Goal: Information Seeking & Learning: Learn about a topic

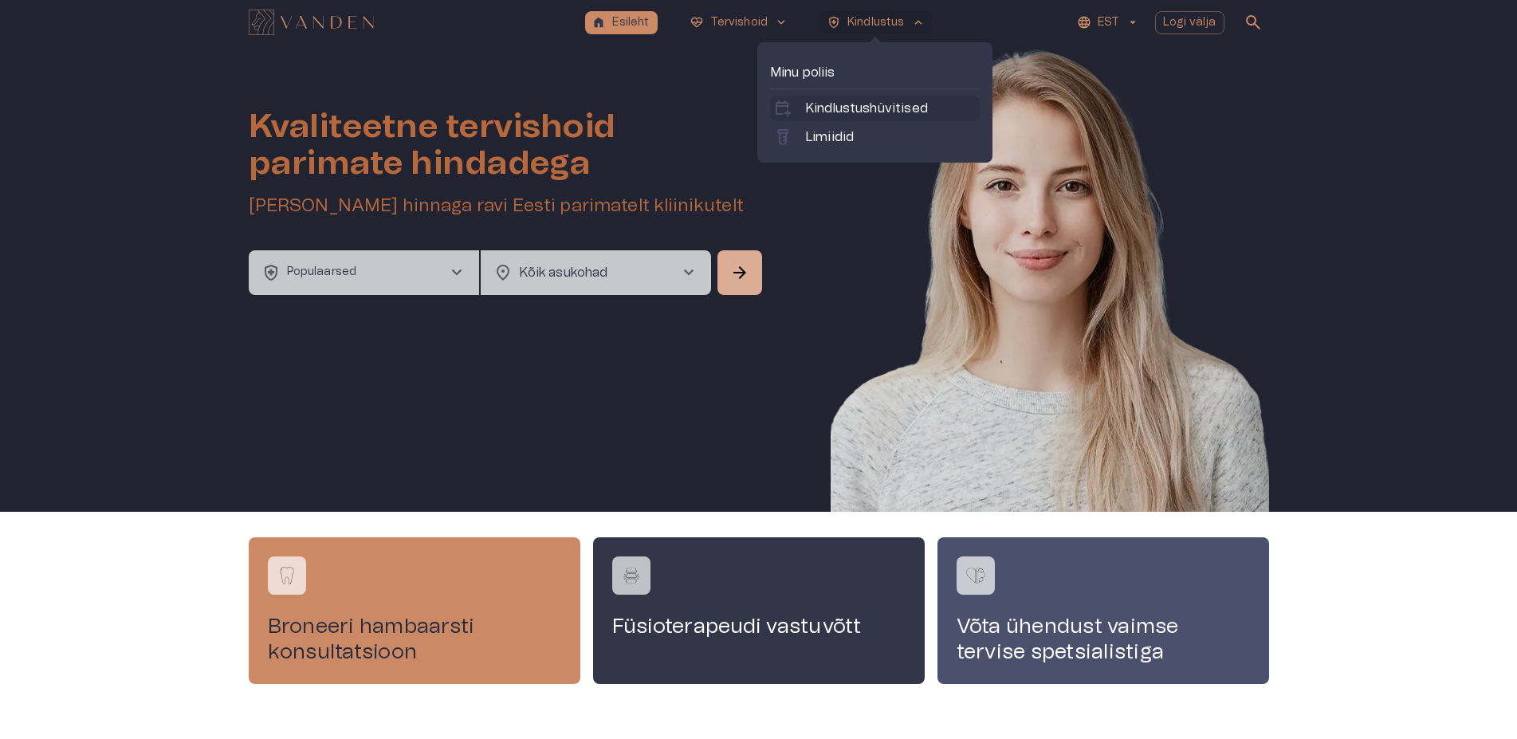
click at [908, 107] on p "Kindlustushüvitised" at bounding box center [866, 108] width 123 height 19
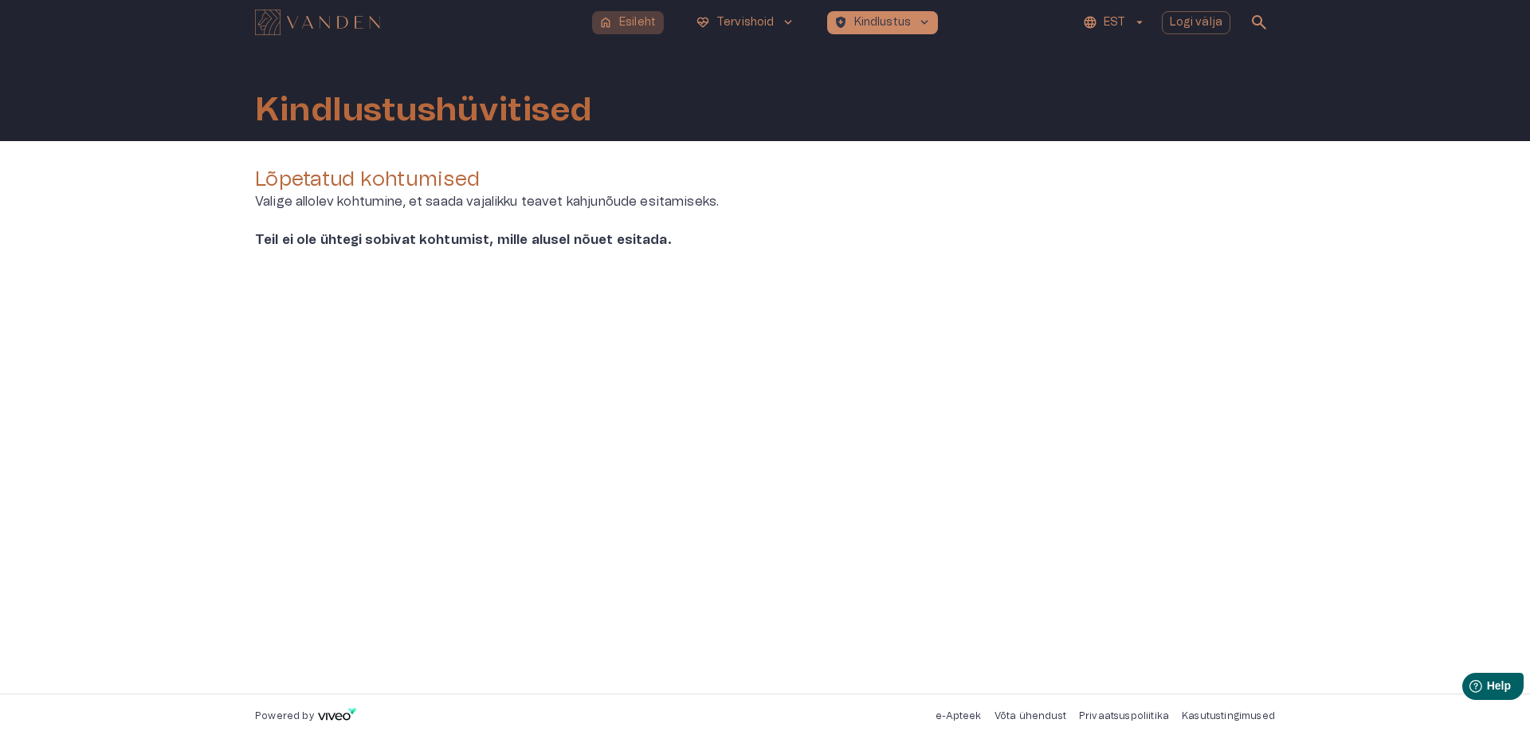
click at [625, 19] on p "Esileht" at bounding box center [637, 22] width 37 height 17
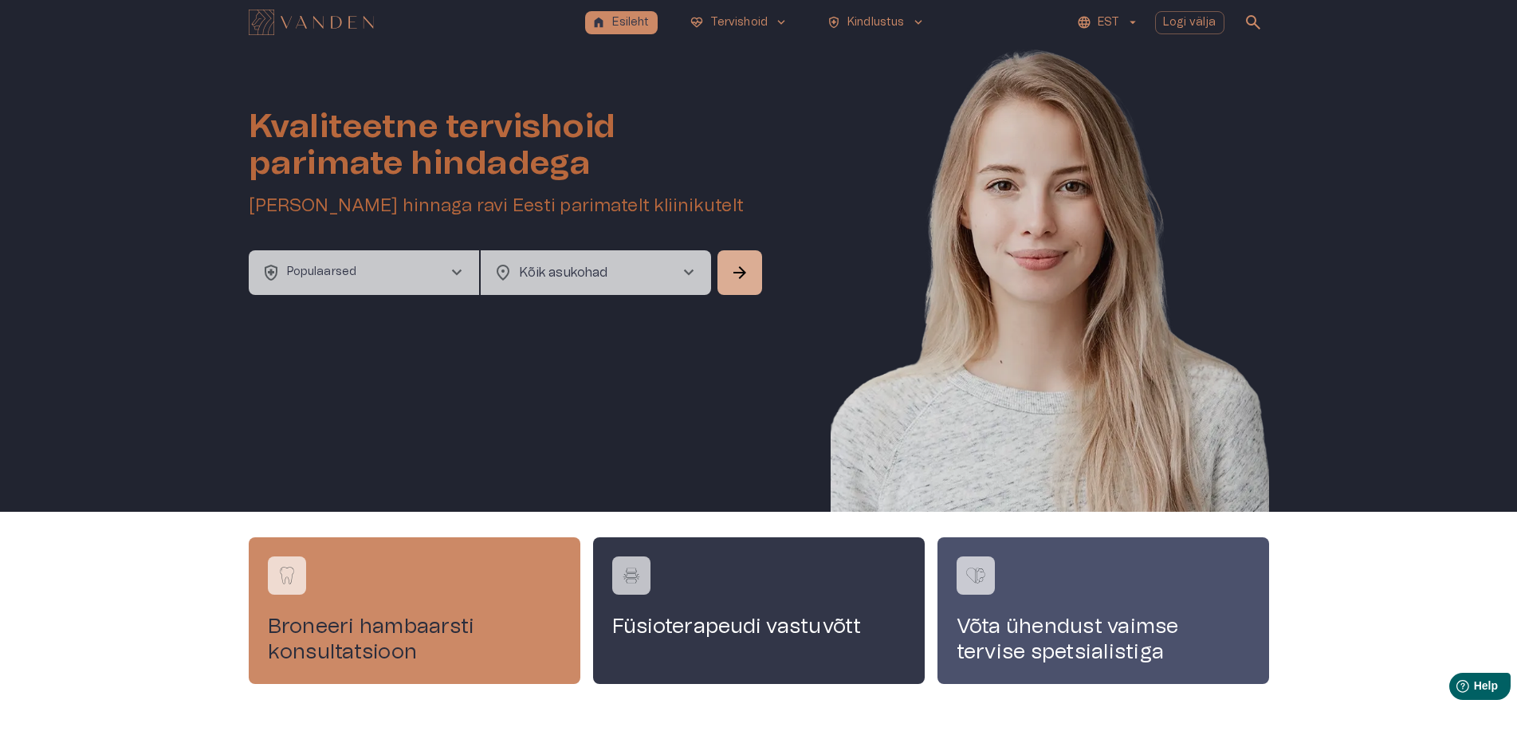
scroll to position [61, 0]
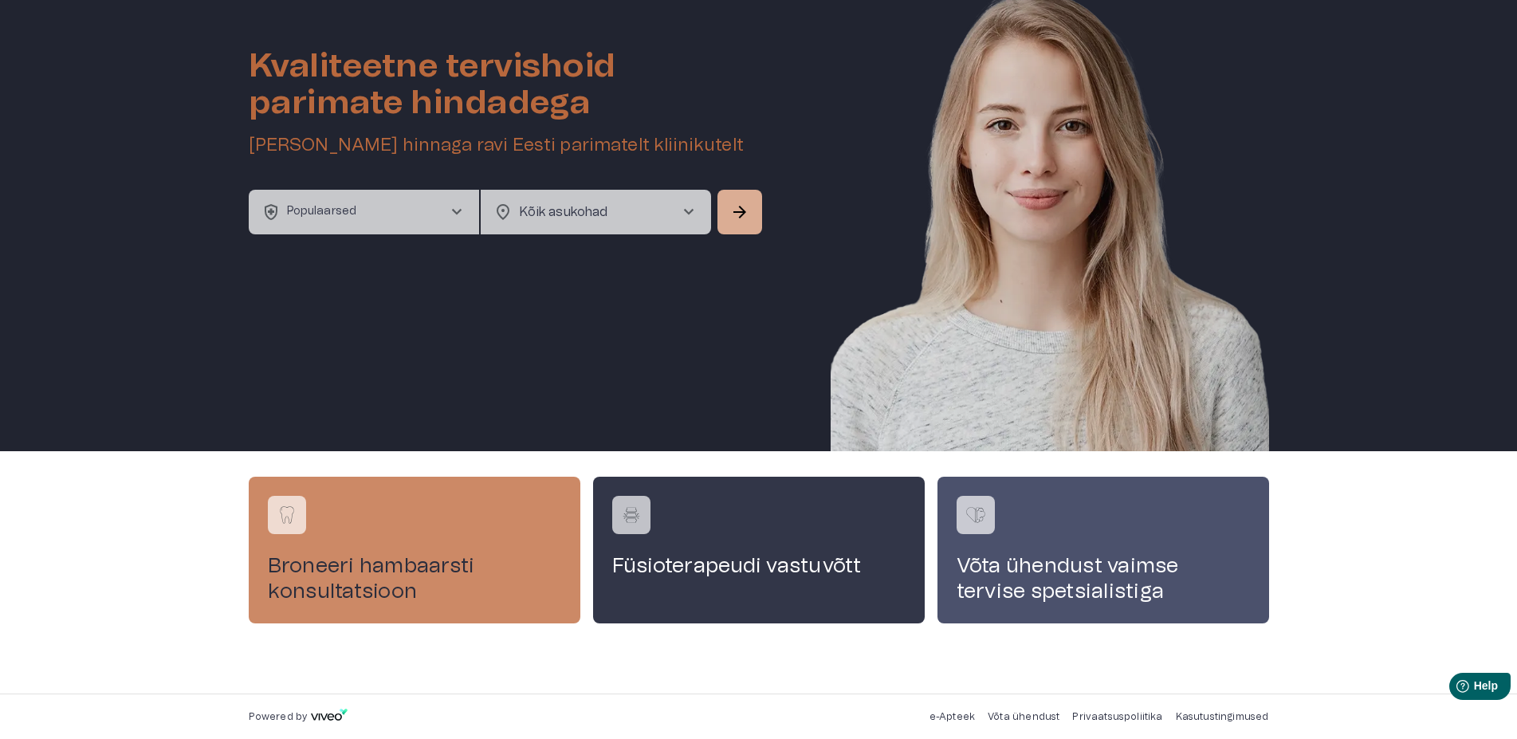
click at [453, 210] on span "chevron_right" at bounding box center [456, 211] width 19 height 19
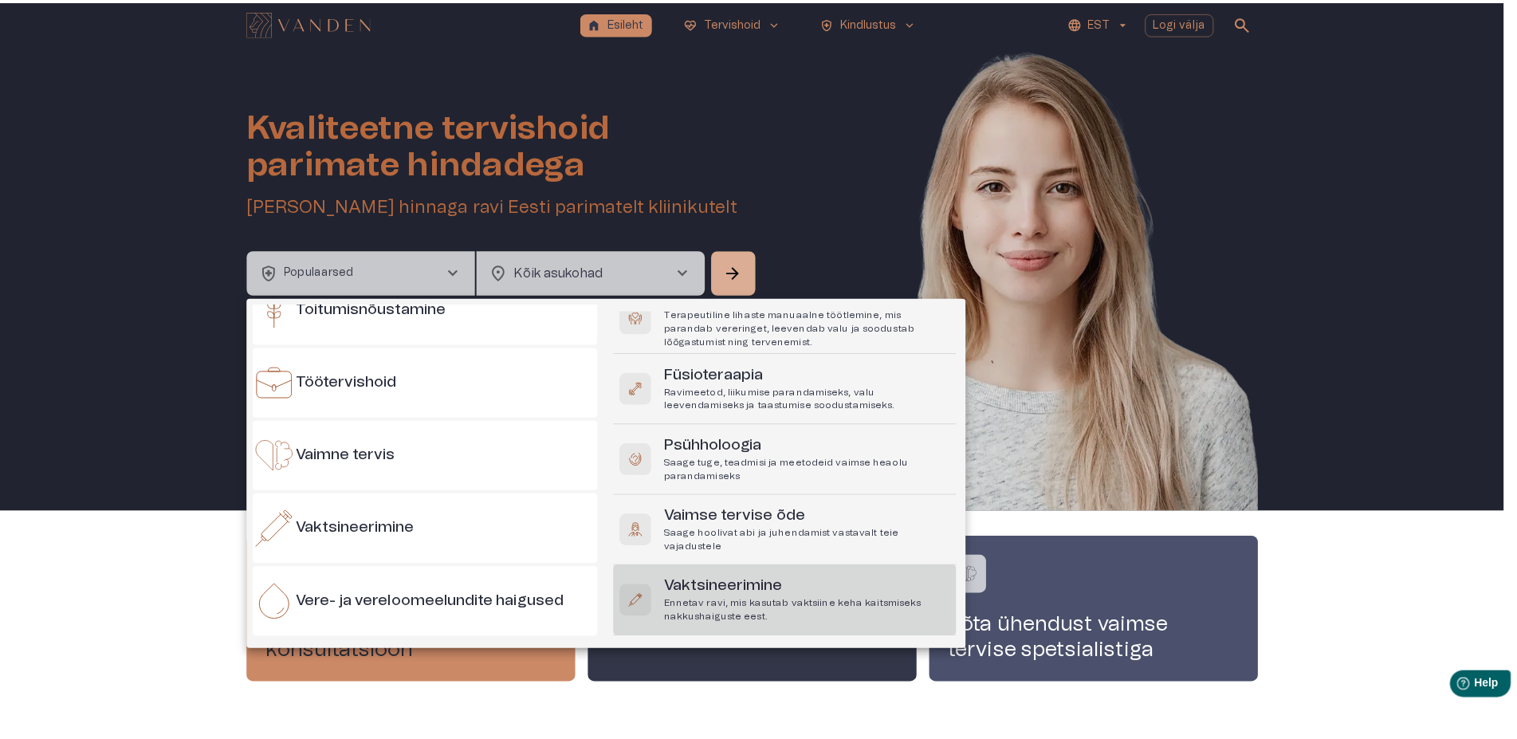
scroll to position [0, 0]
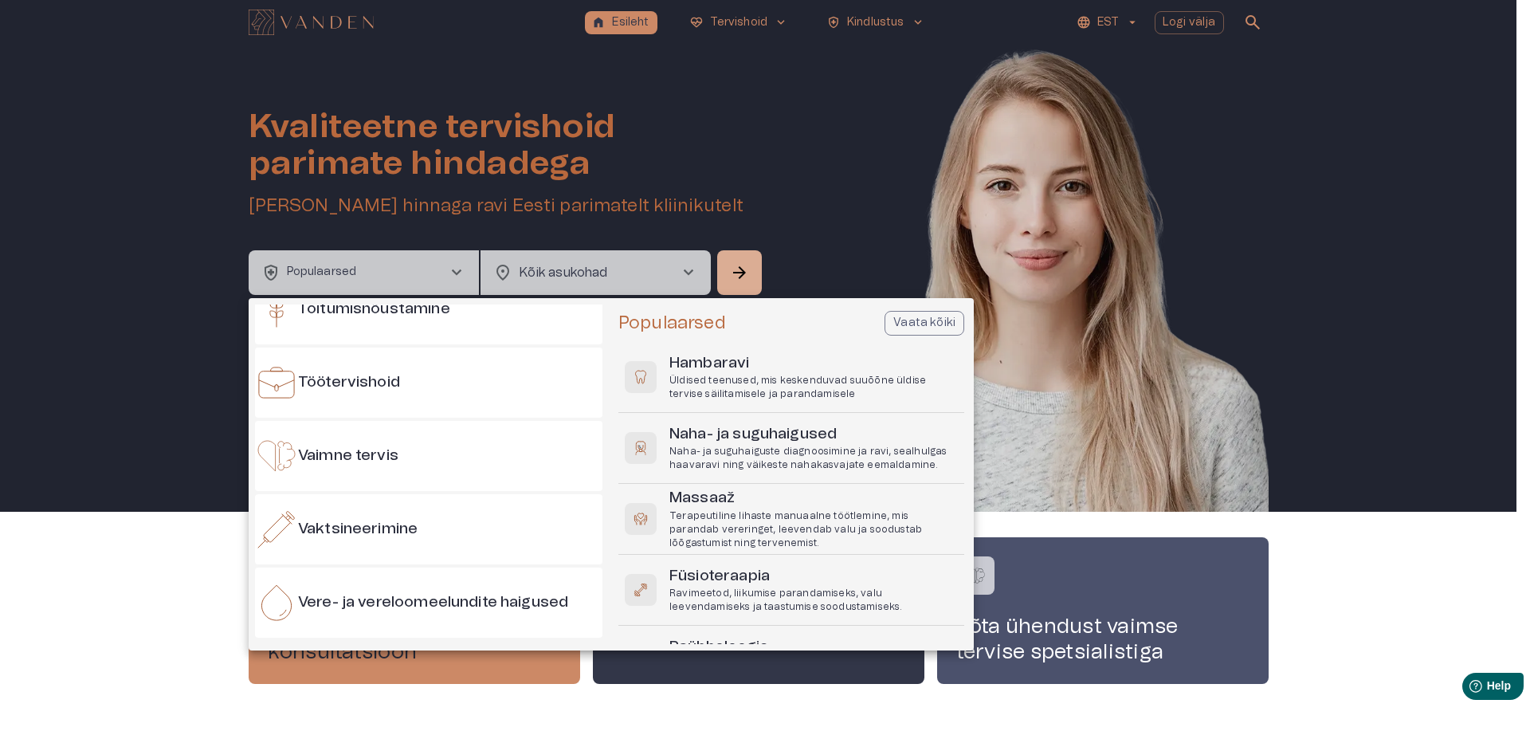
click at [1105, 244] on div at bounding box center [765, 369] width 1530 height 739
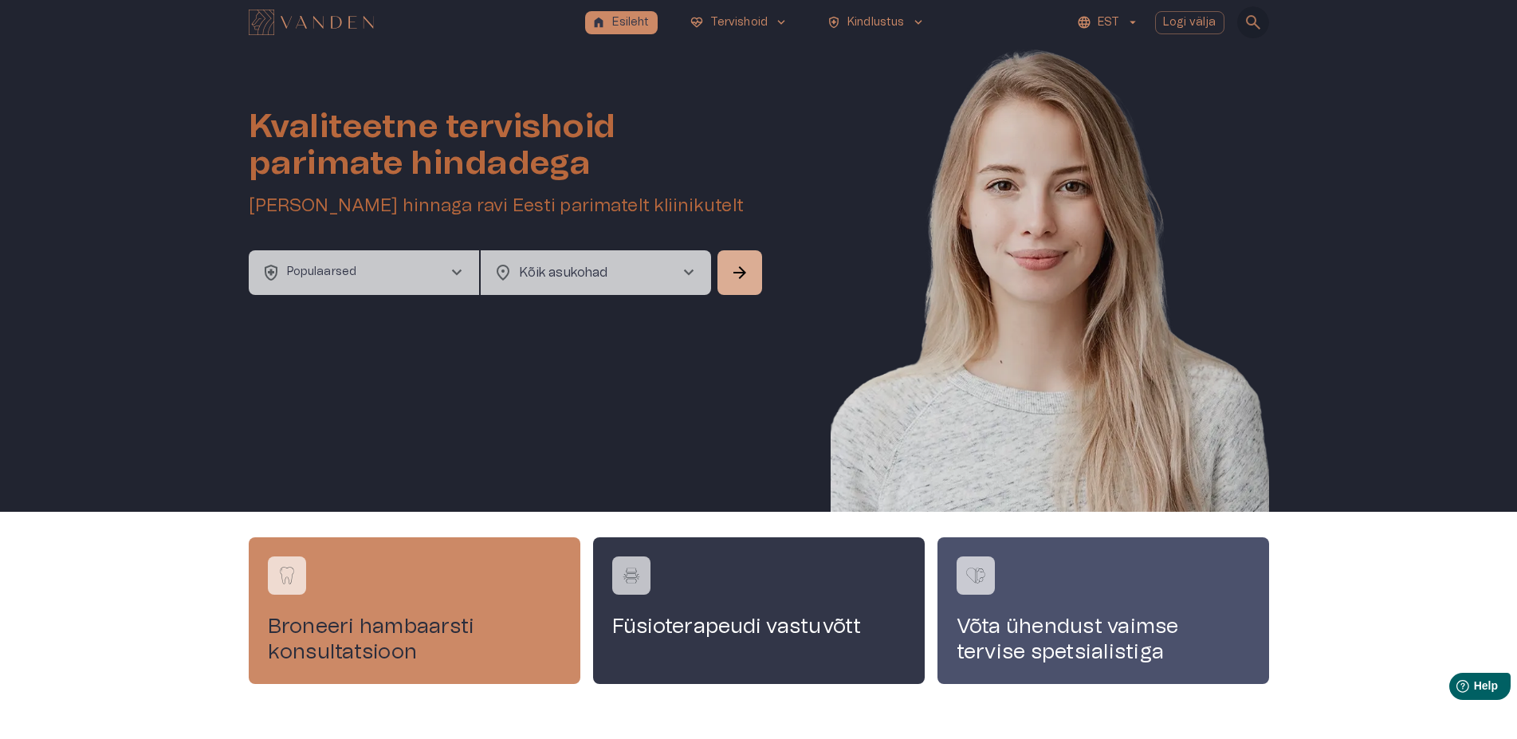
click at [1250, 18] on span "search" at bounding box center [1252, 22] width 19 height 19
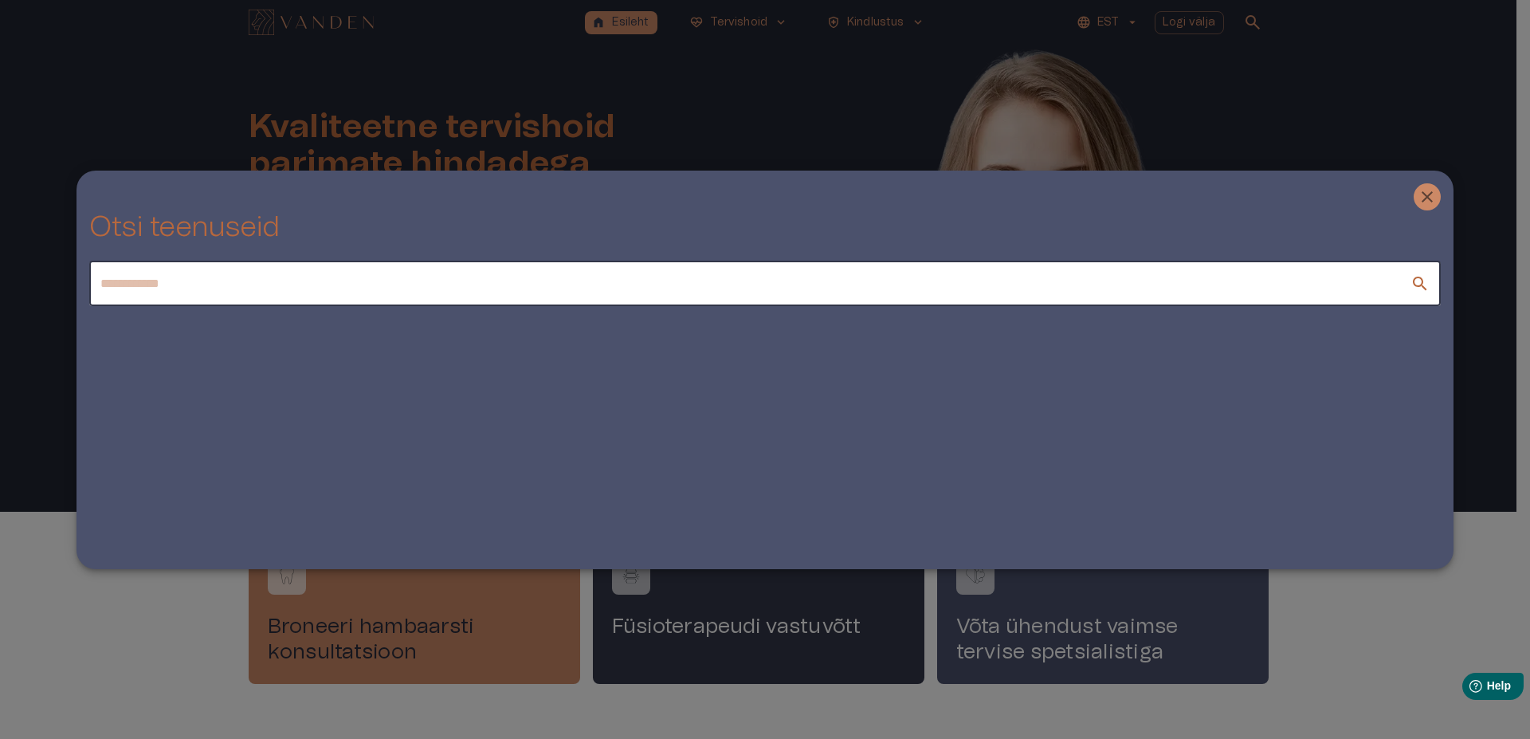
click at [666, 288] on input "text" at bounding box center [749, 283] width 1321 height 45
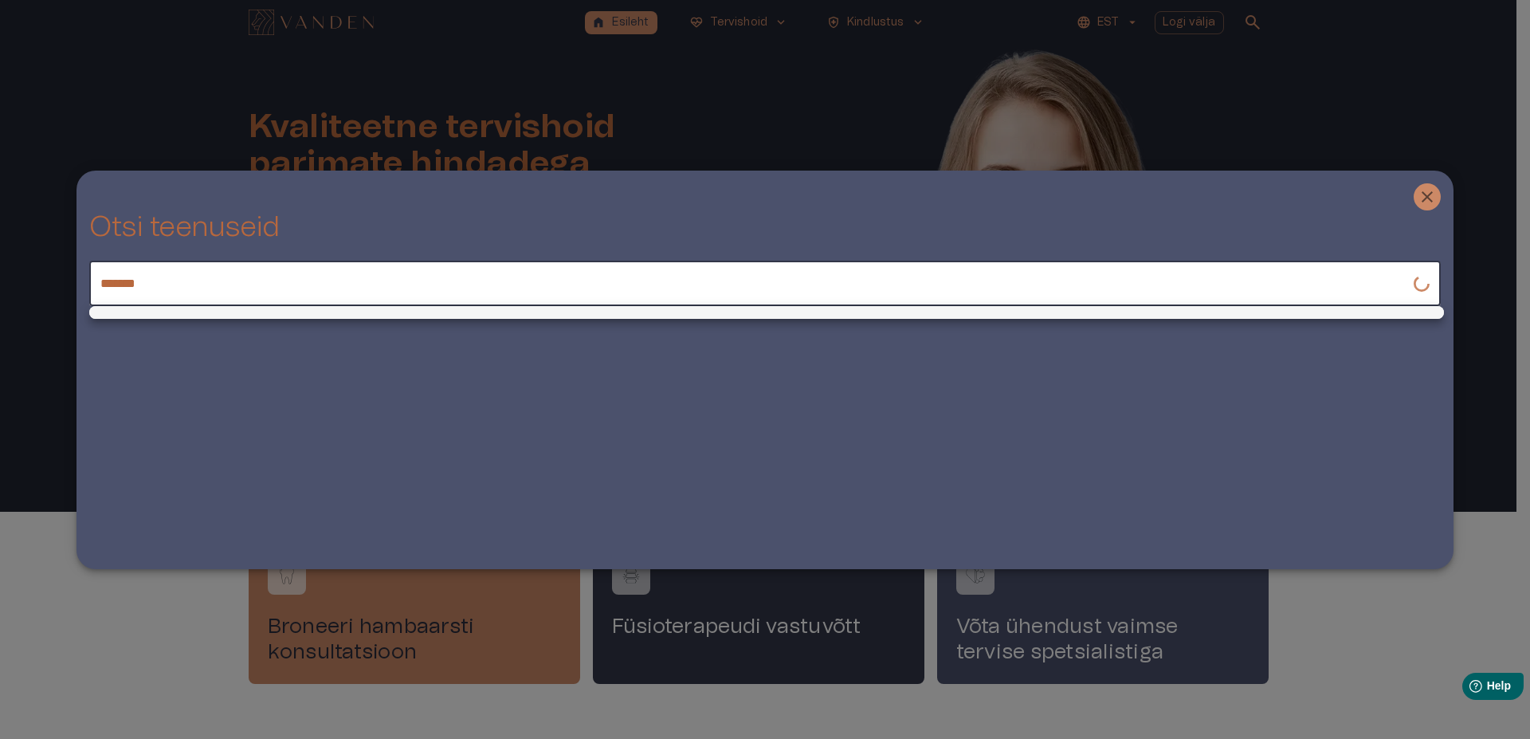
type input "*******"
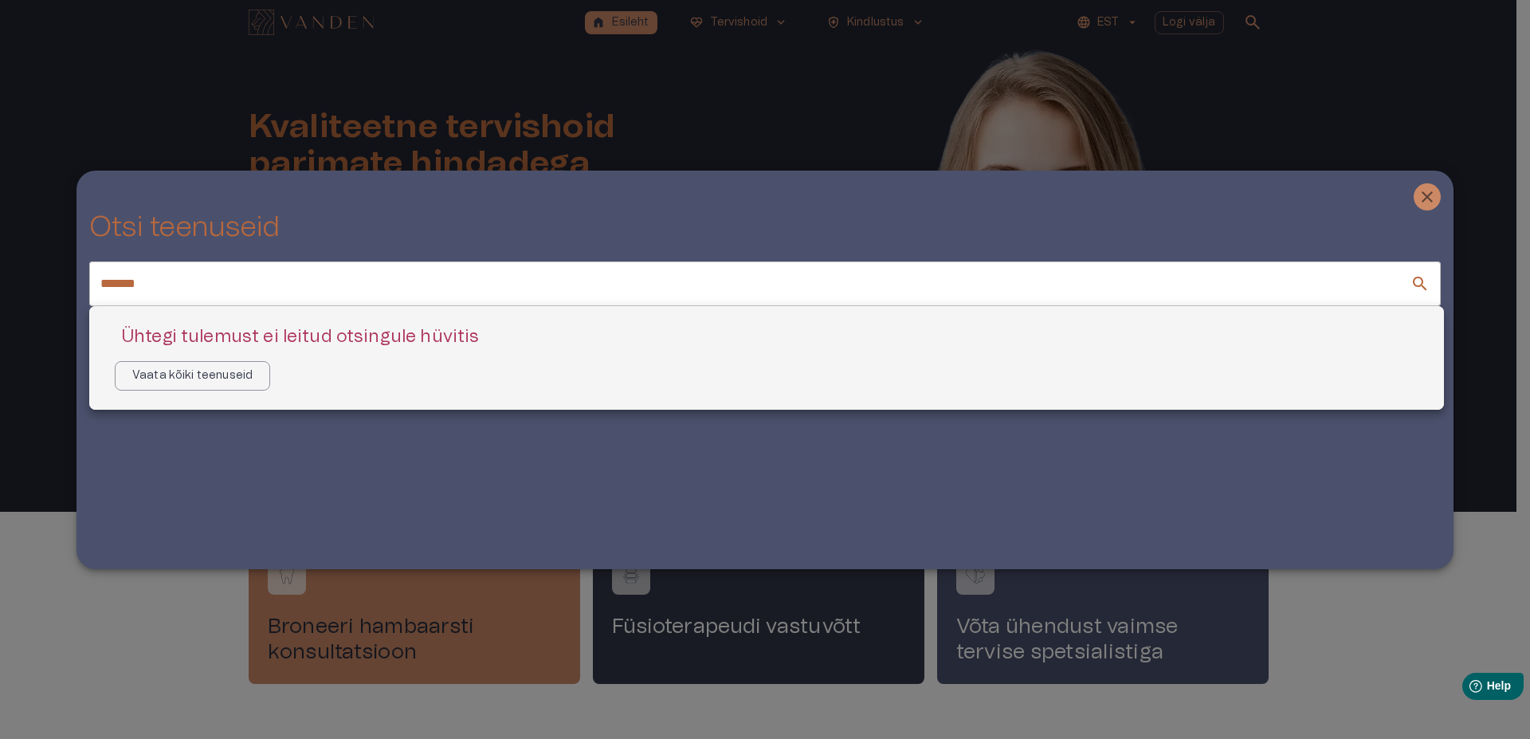
click at [1432, 192] on div at bounding box center [765, 369] width 1530 height 739
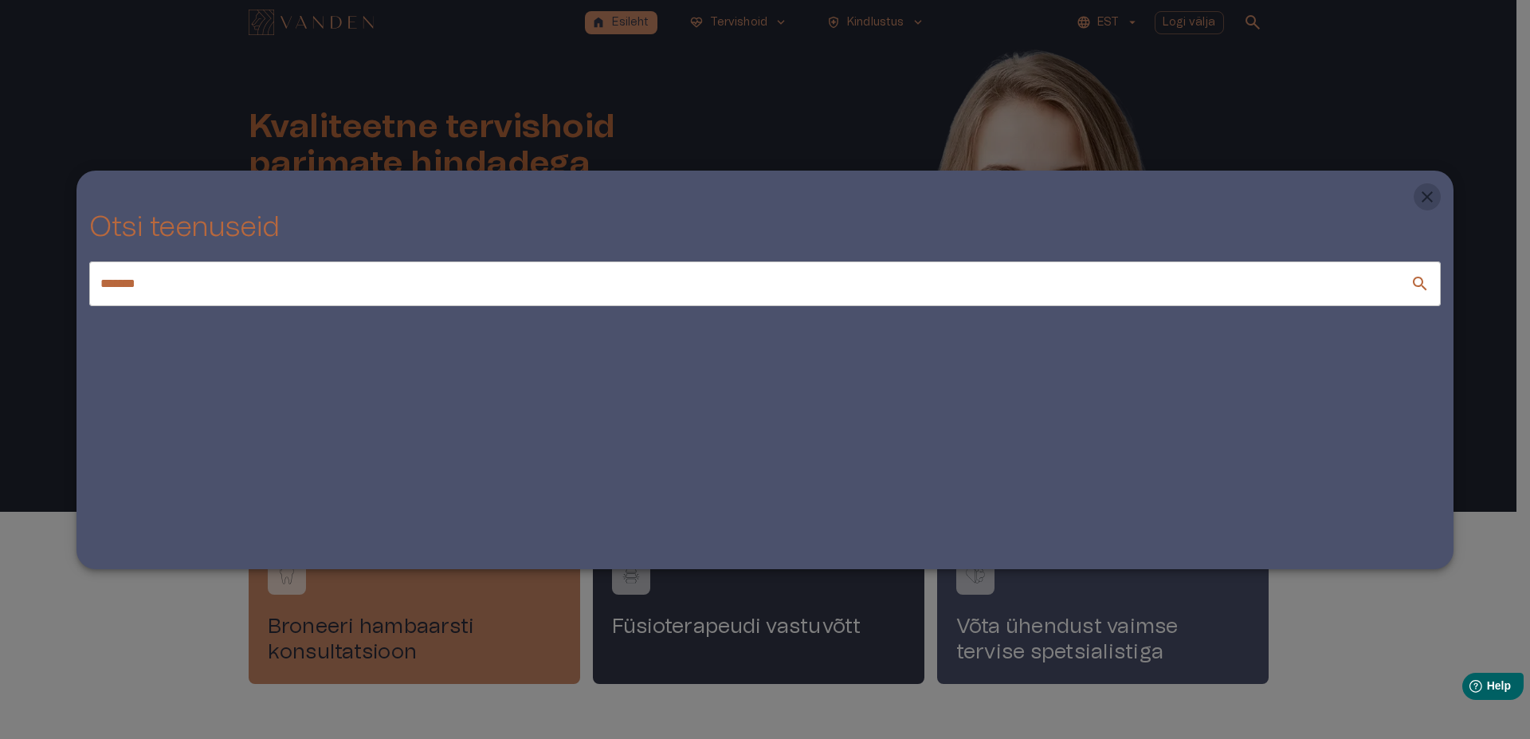
click at [1438, 197] on button "Close" at bounding box center [1427, 196] width 27 height 27
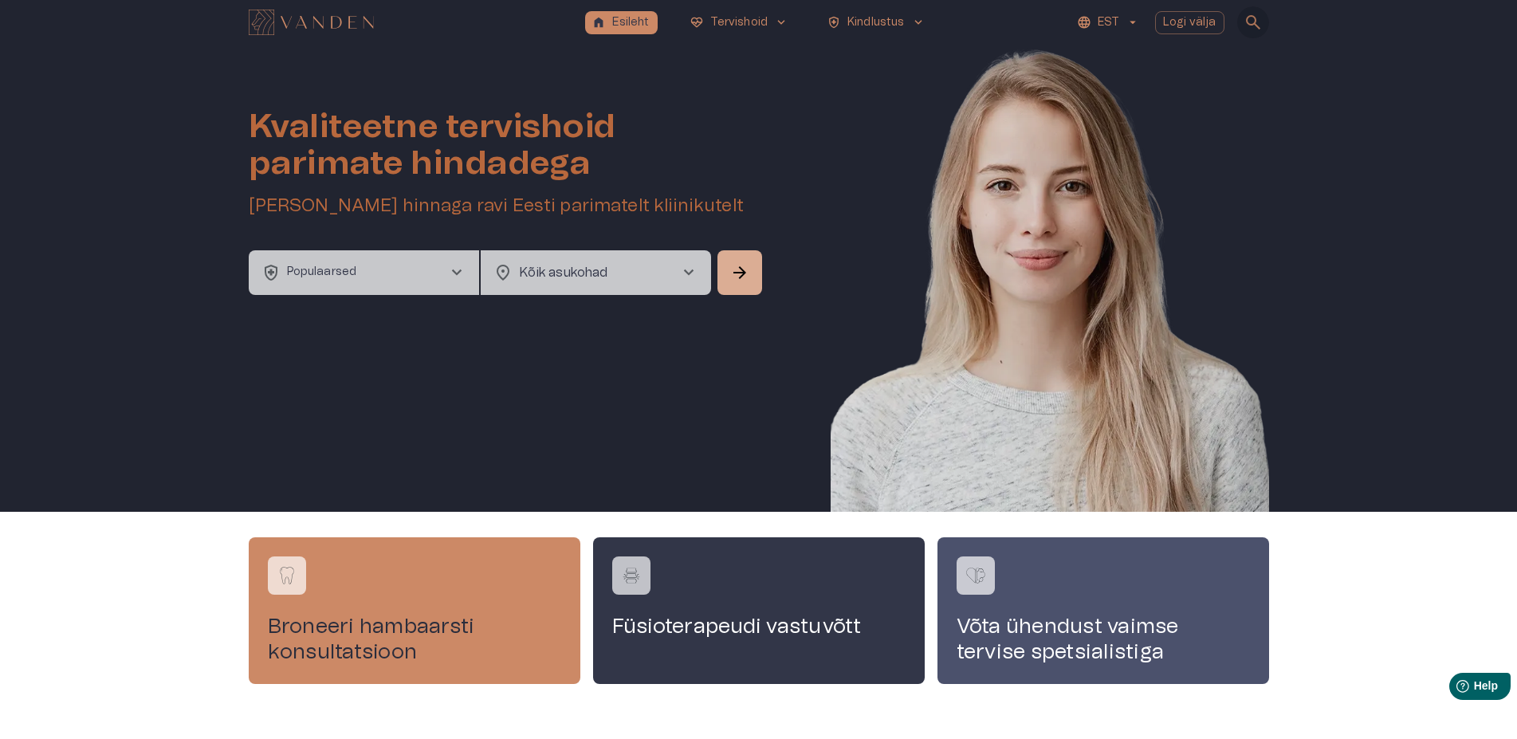
click at [1249, 21] on span "search" at bounding box center [1252, 22] width 19 height 19
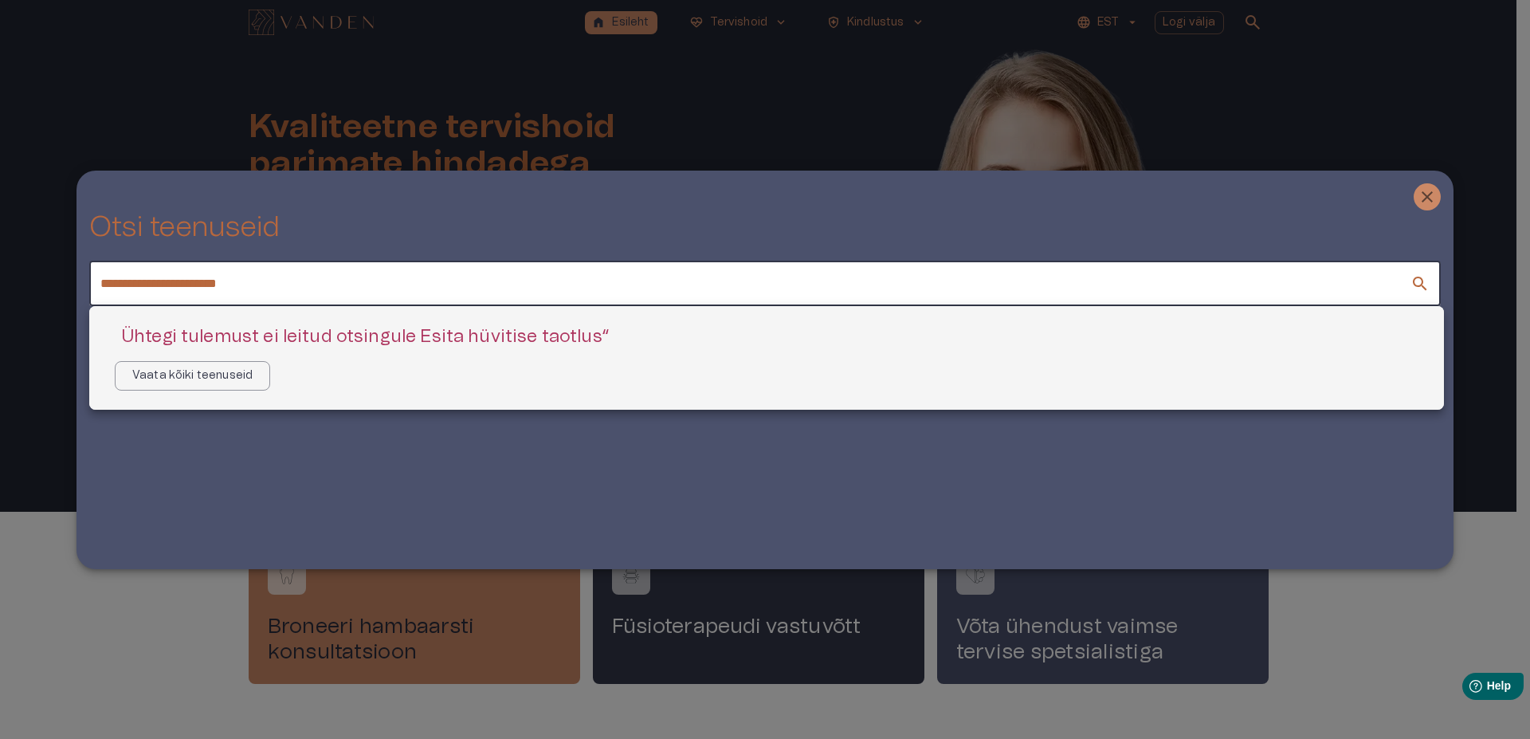
click at [265, 284] on div at bounding box center [765, 369] width 1530 height 739
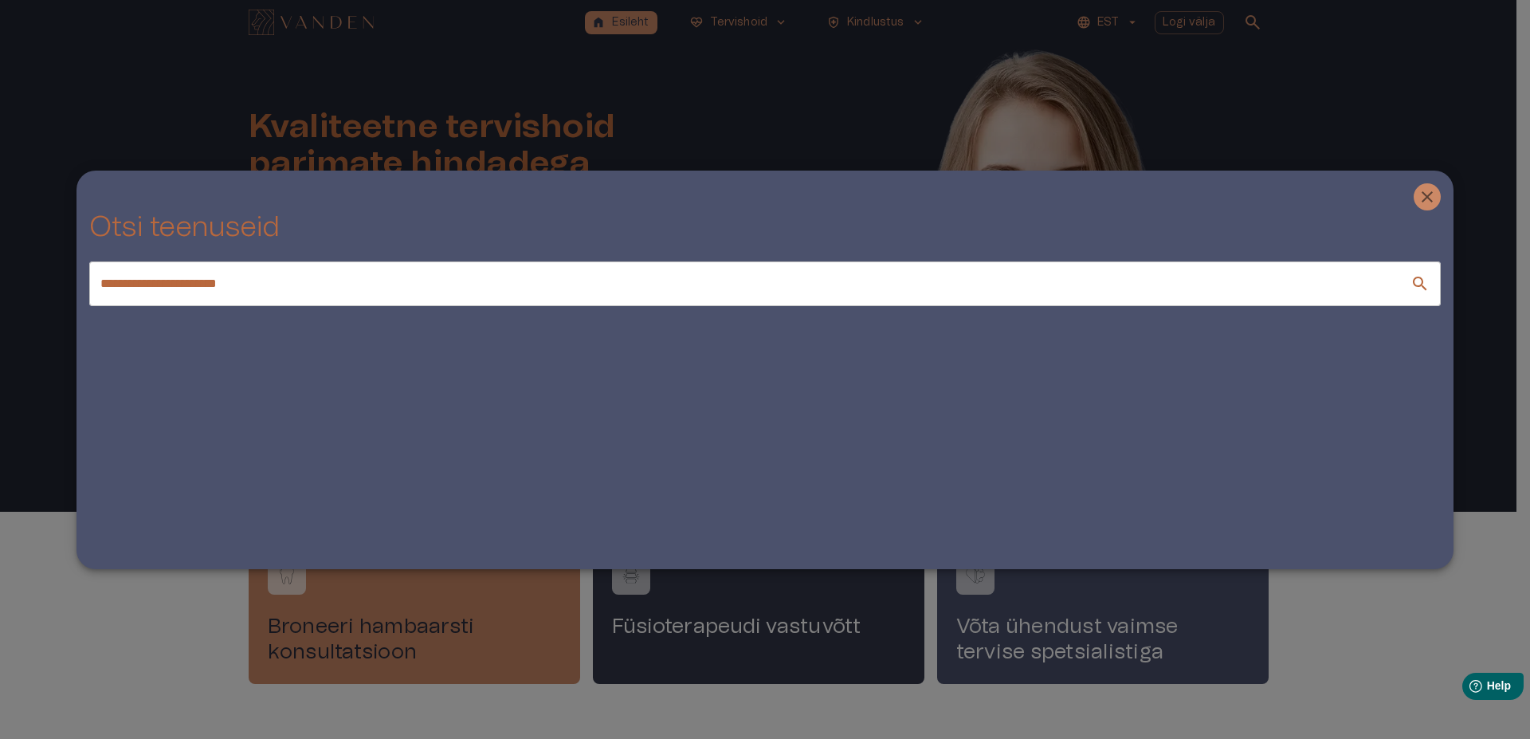
click at [239, 287] on input "**********" at bounding box center [749, 283] width 1321 height 45
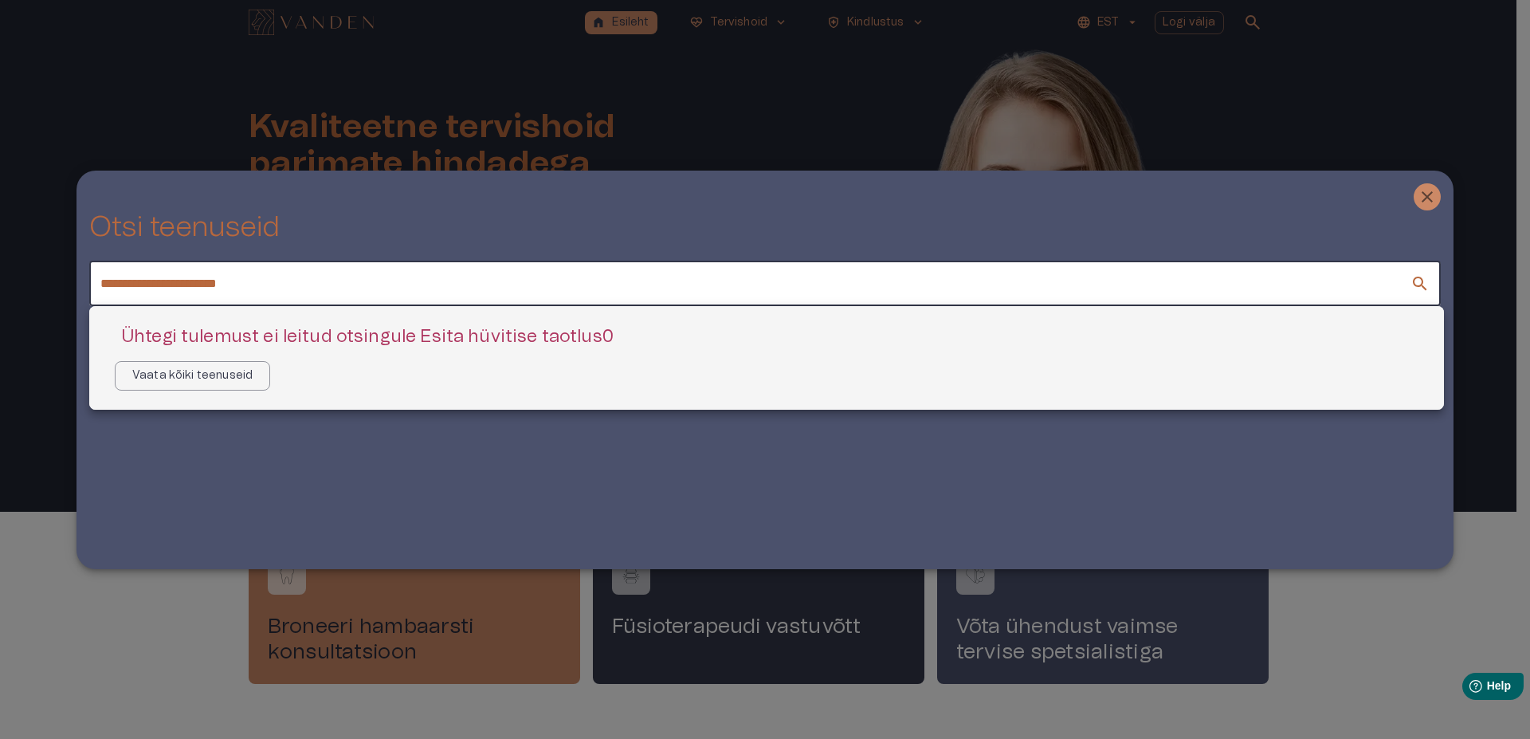
type input "**********"
click at [249, 278] on div at bounding box center [765, 369] width 1530 height 739
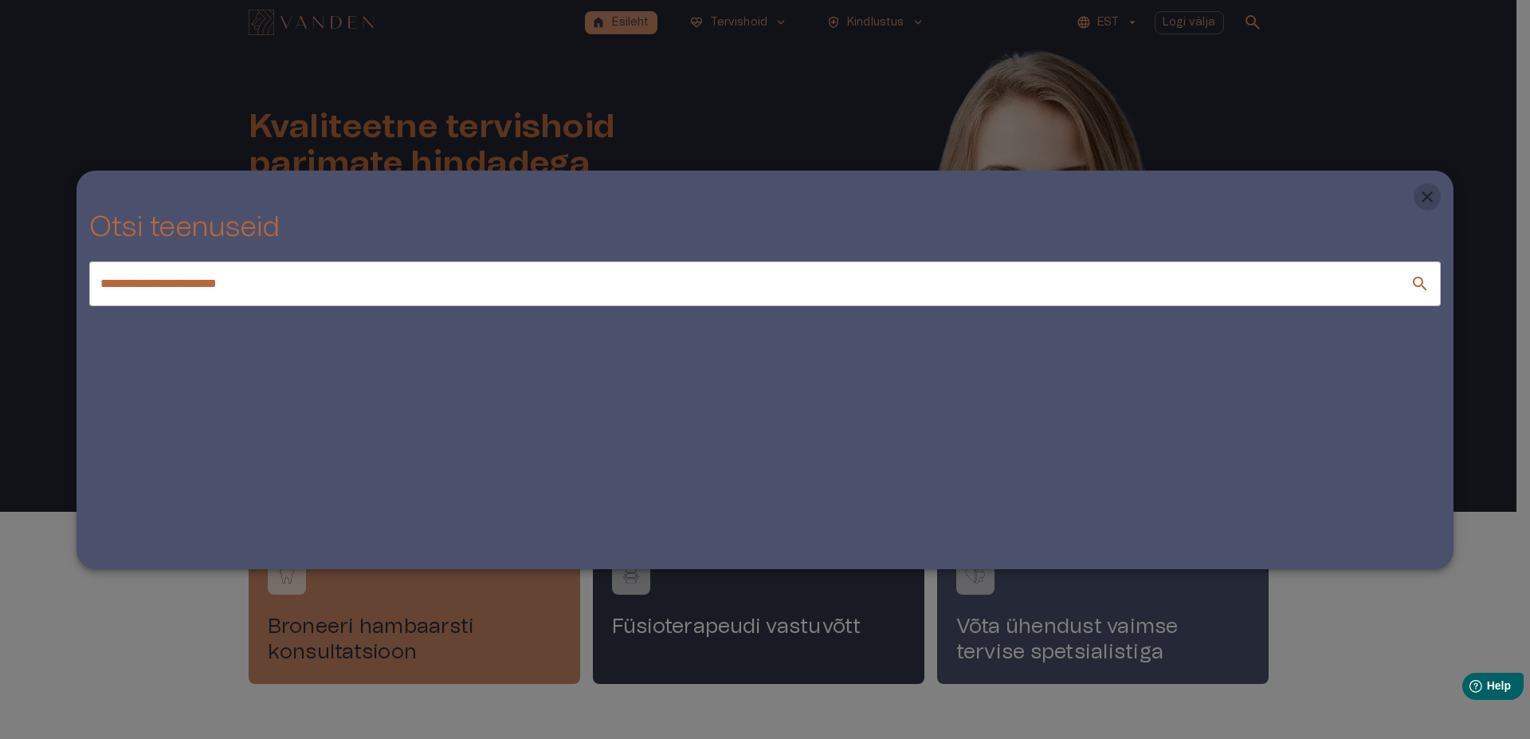
click at [1430, 198] on icon "Close" at bounding box center [1427, 196] width 19 height 19
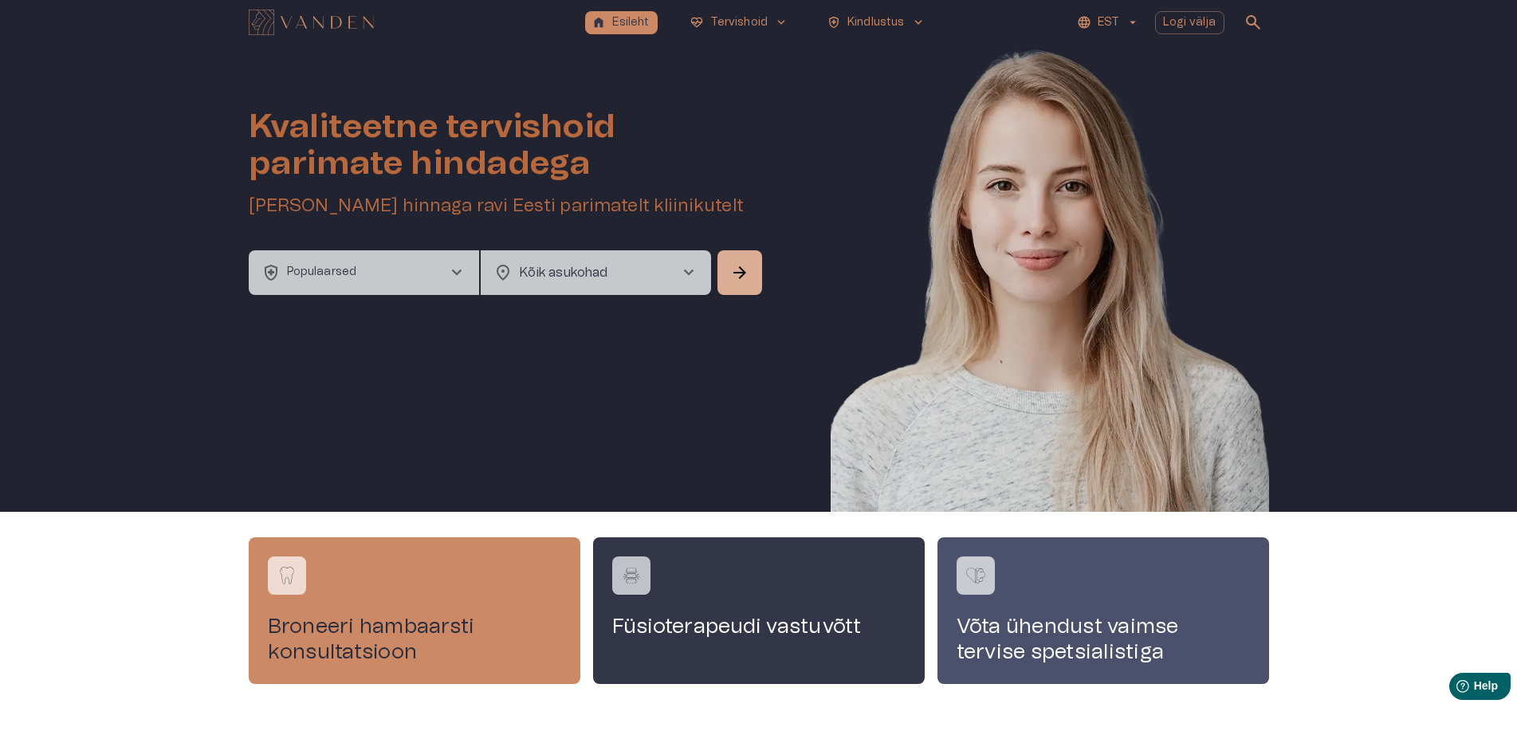
click at [678, 126] on h1 "Kvaliteetne tervishoid parimate hindadega" at bounding box center [507, 144] width 516 height 73
click at [1249, 19] on span "search" at bounding box center [1252, 22] width 19 height 19
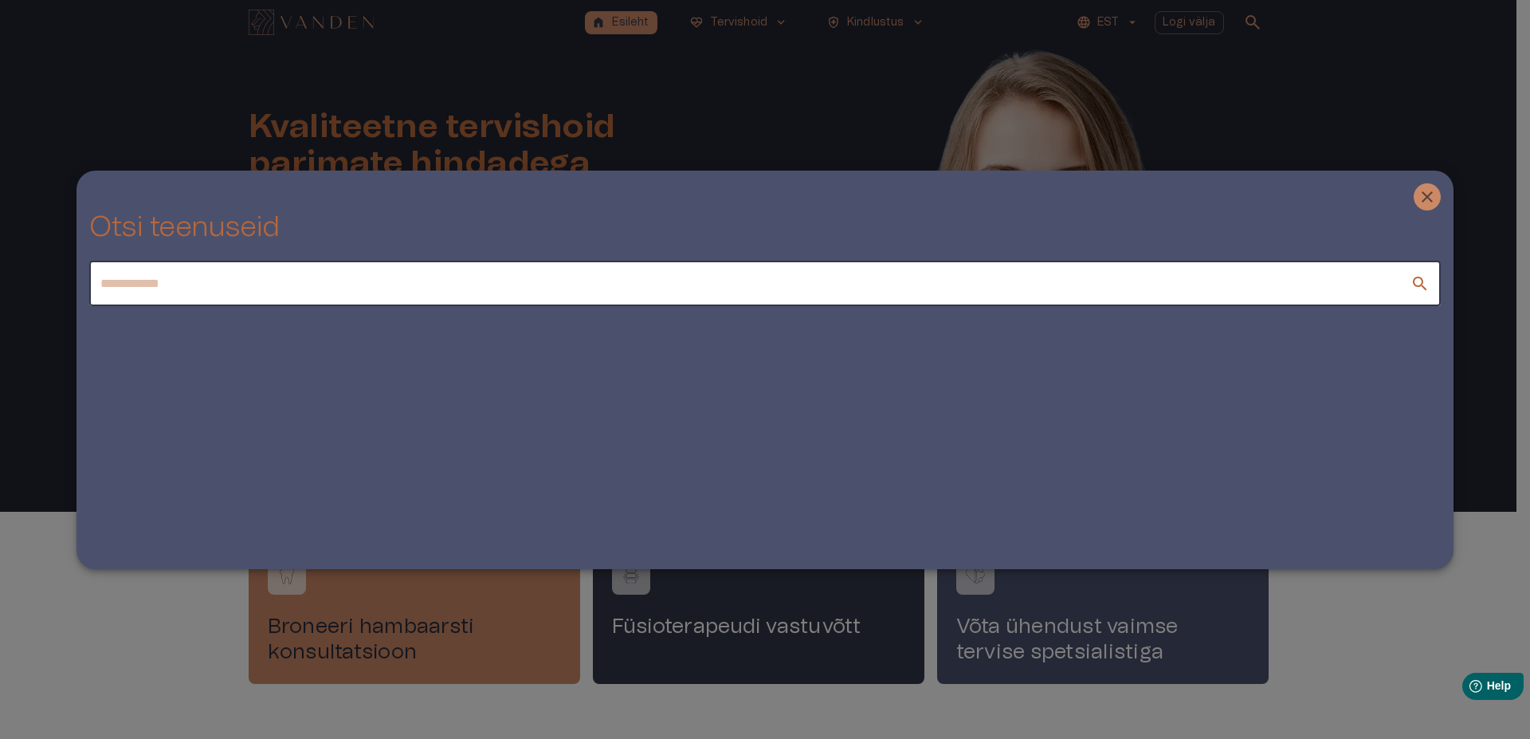
click at [709, 285] on input "text" at bounding box center [749, 283] width 1321 height 45
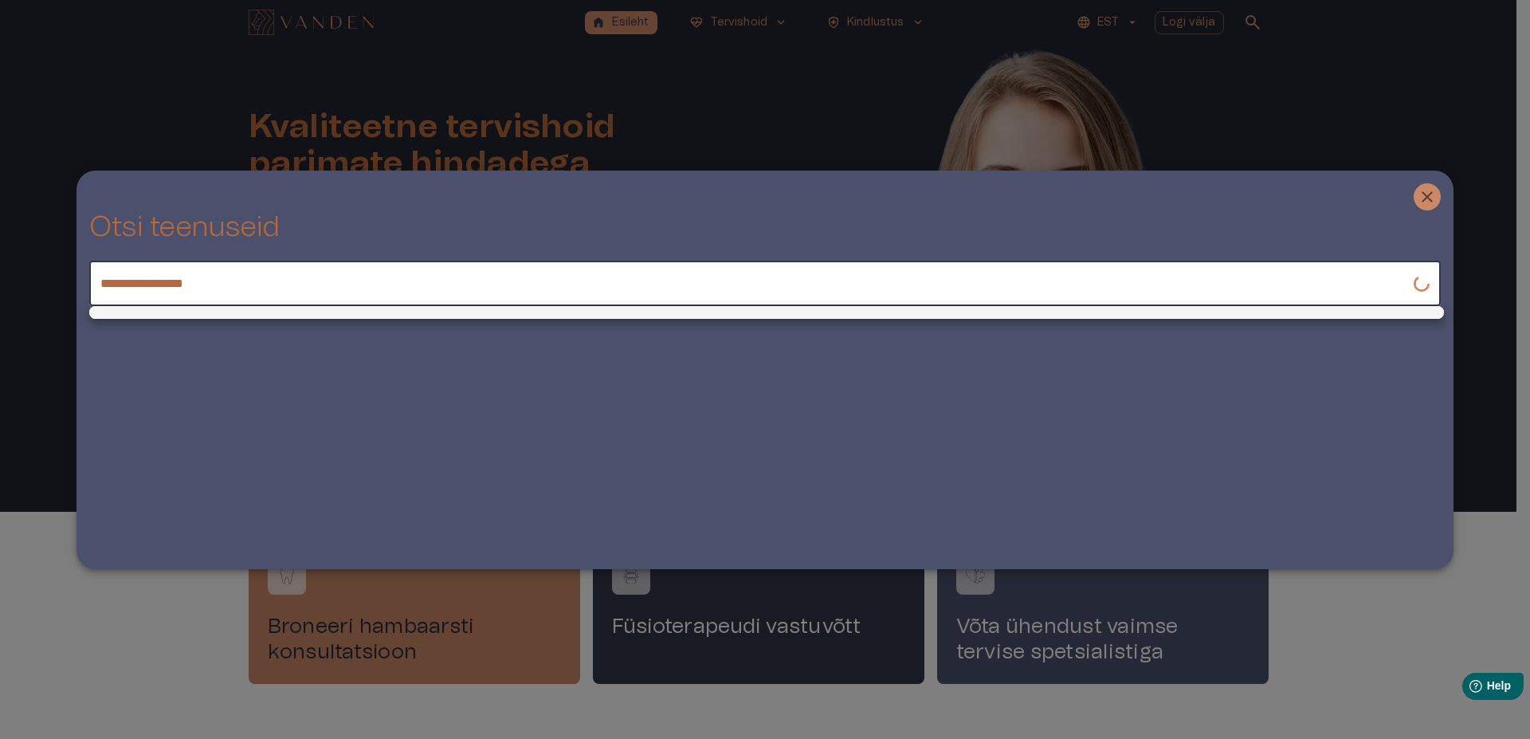
type input "**********"
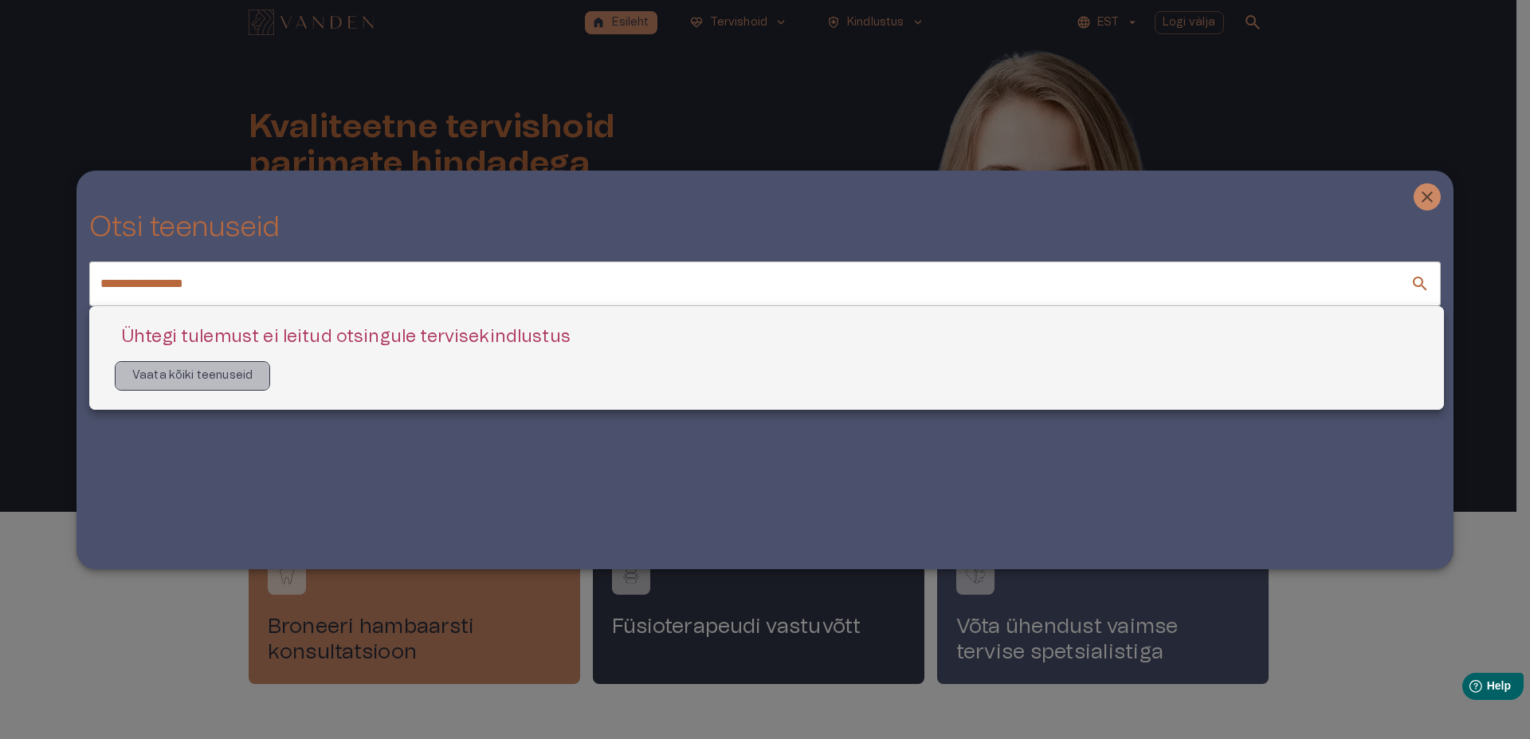
click at [227, 378] on p "Vaata kõiki teenuseid" at bounding box center [192, 375] width 120 height 17
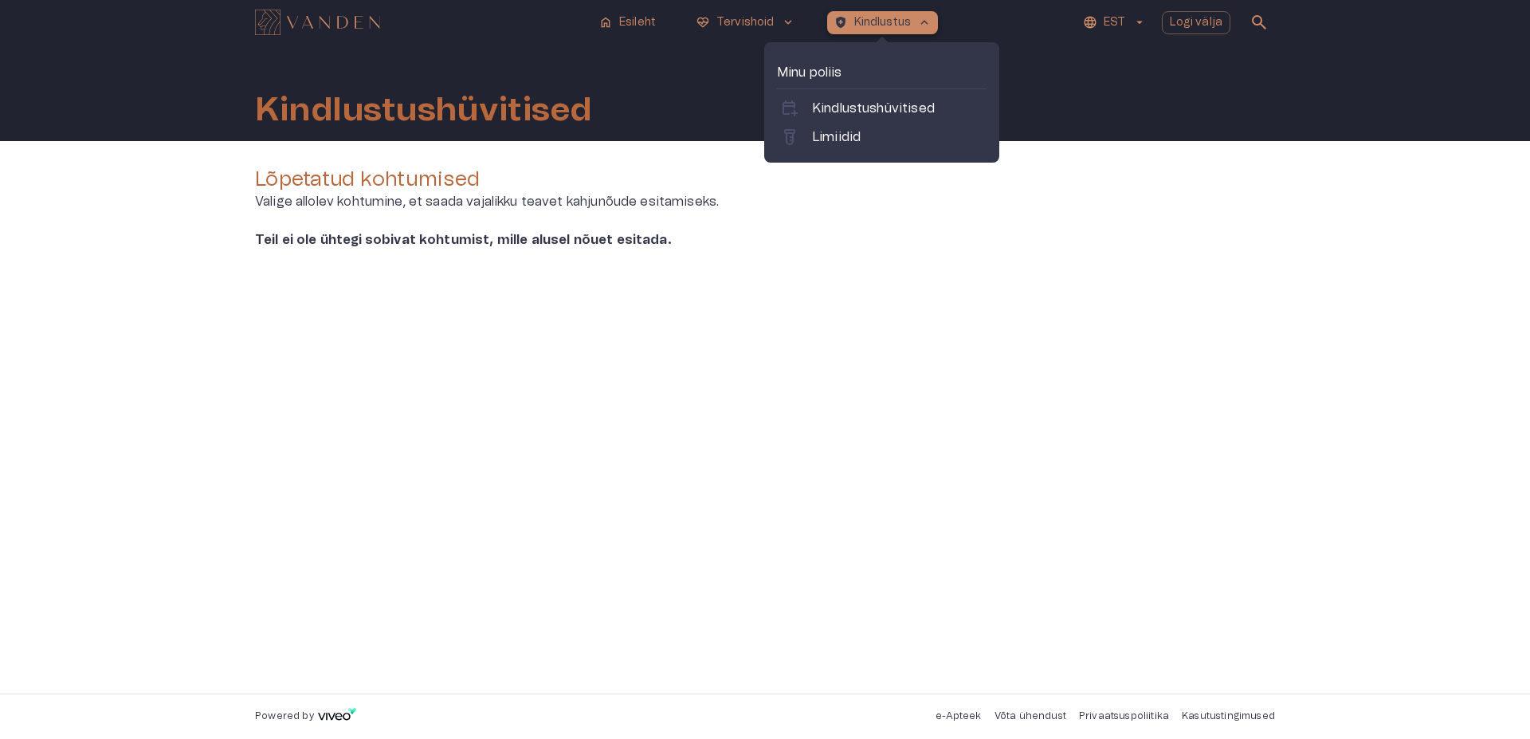
click at [920, 15] on span "keyboard_arrow_up" at bounding box center [924, 22] width 14 height 14
click at [818, 70] on p "Minu poliis" at bounding box center [882, 72] width 210 height 19
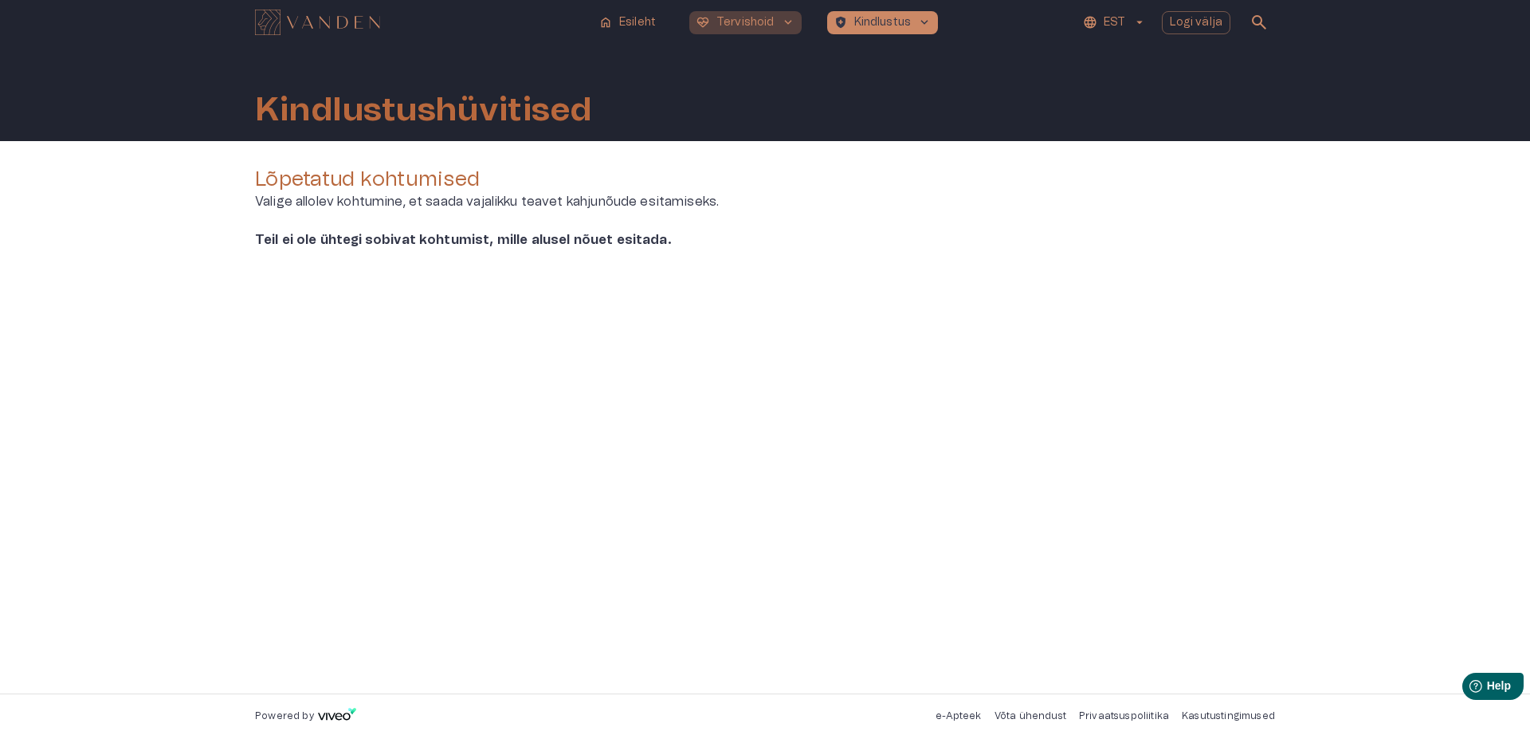
click at [789, 23] on span "keyboard_arrow_down" at bounding box center [788, 22] width 14 height 14
click at [781, 18] on span "keyboard_arrow_down" at bounding box center [788, 22] width 14 height 14
